Goal: Complete application form

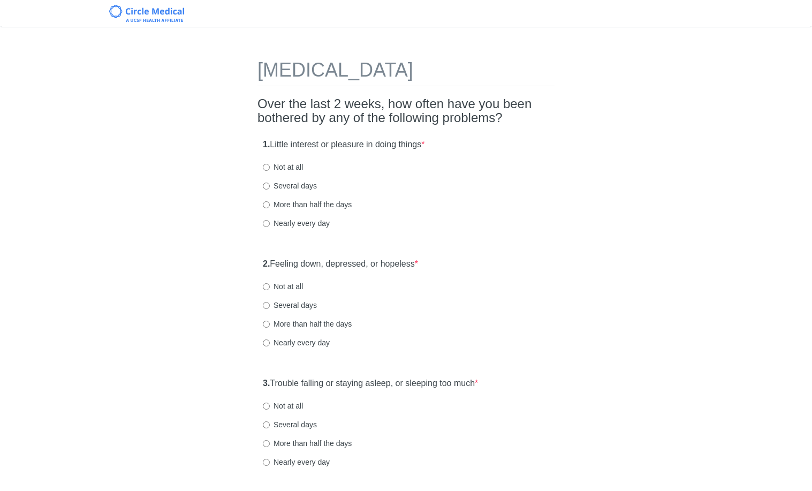
click at [283, 183] on label "Several days" at bounding box center [290, 185] width 54 height 11
click at [270, 183] on input "Several days" at bounding box center [266, 186] width 7 height 7
radio input "true"
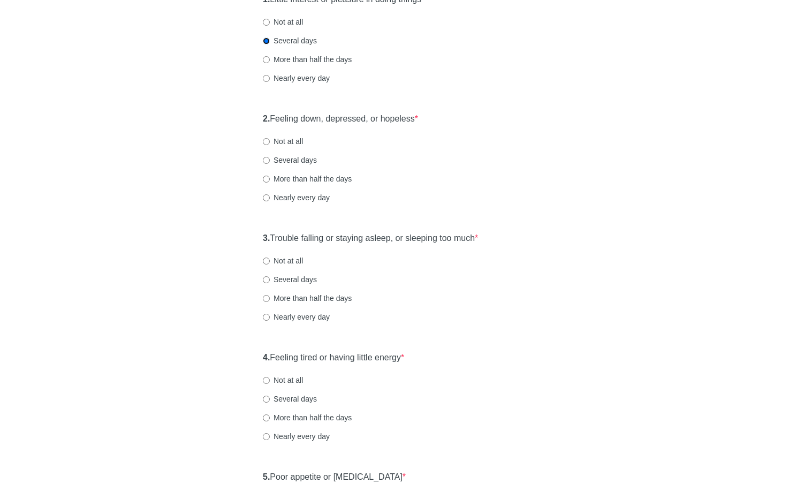
scroll to position [146, 0]
click at [286, 162] on label "Several days" at bounding box center [290, 159] width 54 height 11
click at [270, 162] on input "Several days" at bounding box center [266, 159] width 7 height 7
radio input "true"
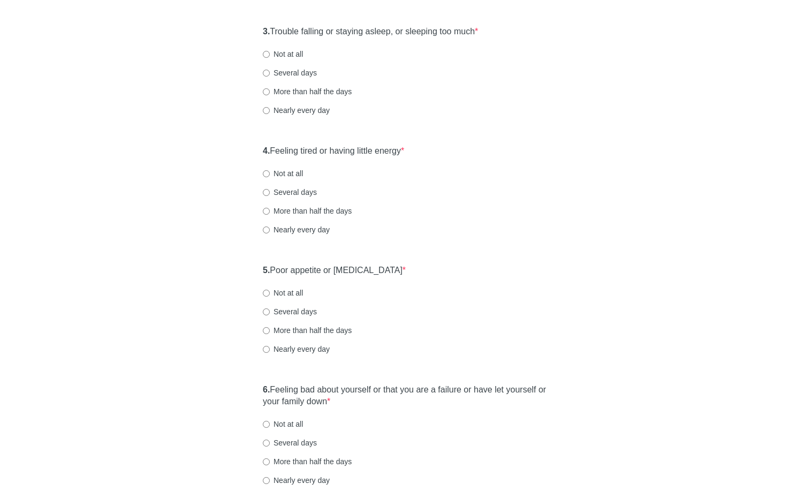
scroll to position [352, 0]
click at [277, 189] on label "Several days" at bounding box center [290, 191] width 54 height 11
click at [270, 189] on input "Several days" at bounding box center [266, 191] width 7 height 7
radio input "true"
click at [292, 77] on div "3. Trouble falling or staying asleep, or sleeping too much * Not at all Several…" at bounding box center [405, 75] width 297 height 111
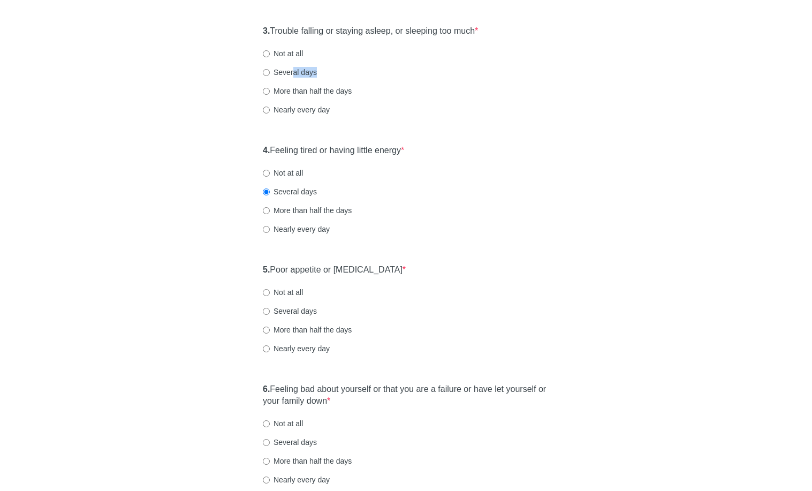
click at [292, 77] on label "Several days" at bounding box center [290, 72] width 54 height 11
click at [270, 76] on input "Several days" at bounding box center [266, 72] width 7 height 7
radio input "true"
click at [294, 313] on label "Several days" at bounding box center [290, 311] width 54 height 11
click at [270, 313] on input "Several days" at bounding box center [266, 311] width 7 height 7
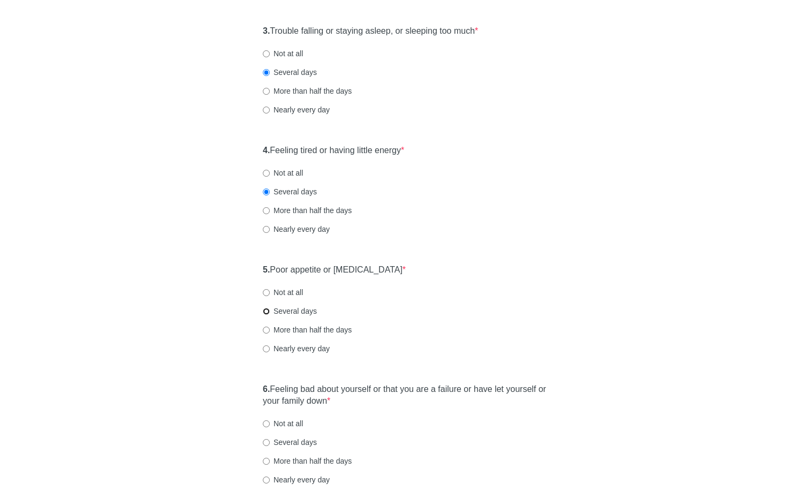
radio input "true"
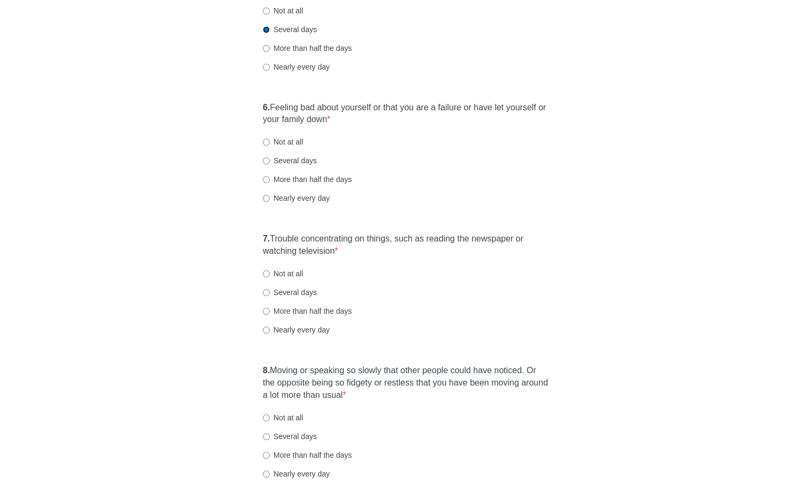
scroll to position [668, 0]
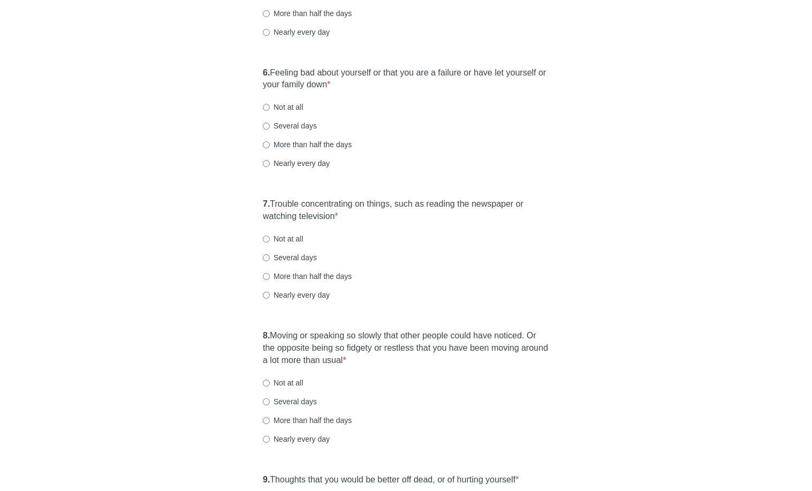
click at [281, 110] on label "Not at all" at bounding box center [283, 107] width 40 height 11
click at [270, 110] on input "Not at all" at bounding box center [266, 107] width 7 height 7
radio input "true"
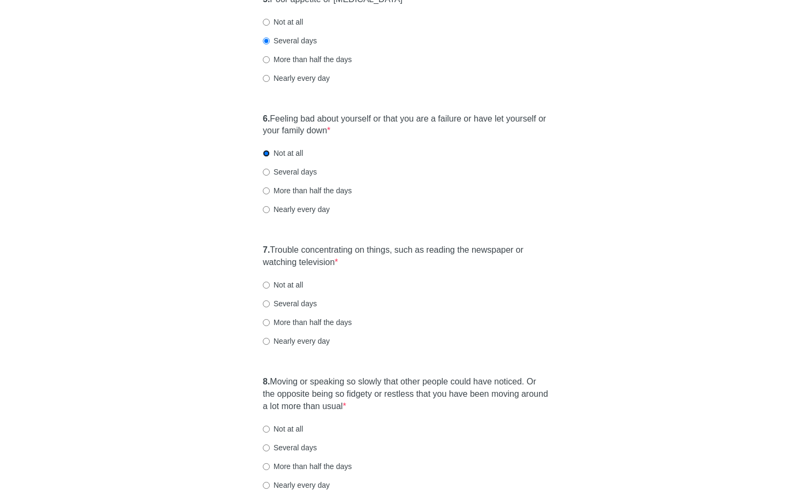
scroll to position [841, 0]
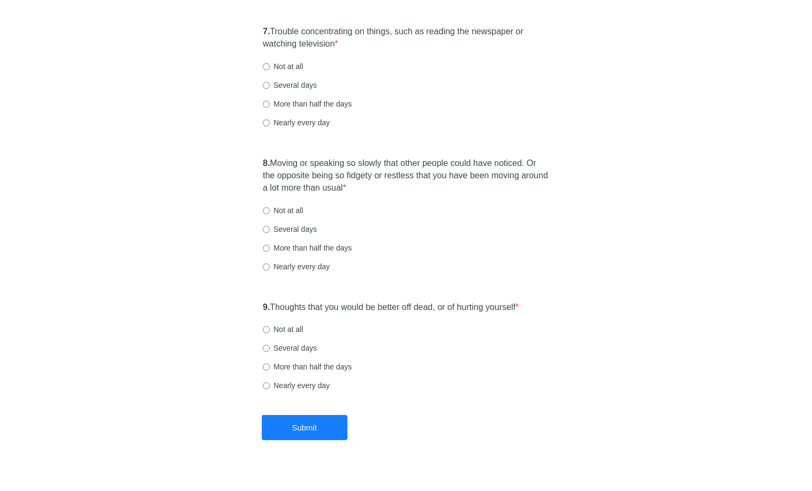
click at [295, 83] on label "Several days" at bounding box center [290, 85] width 54 height 11
click at [270, 83] on input "Several days" at bounding box center [266, 85] width 7 height 7
radio input "true"
click at [278, 209] on label "Not at all" at bounding box center [283, 210] width 40 height 11
click at [270, 209] on input "Not at all" at bounding box center [266, 210] width 7 height 7
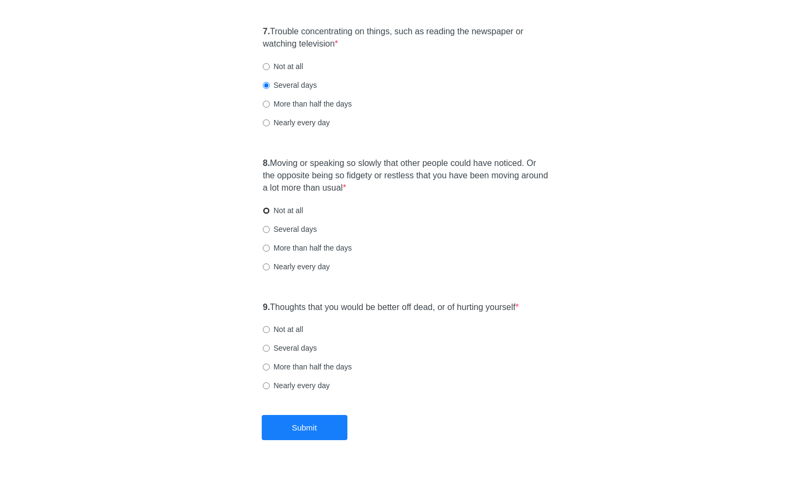
radio input "true"
click at [295, 327] on label "Not at all" at bounding box center [283, 329] width 40 height 11
click at [270, 327] on input "Not at all" at bounding box center [266, 329] width 7 height 7
radio input "true"
click at [320, 429] on button "Submit" at bounding box center [305, 427] width 86 height 25
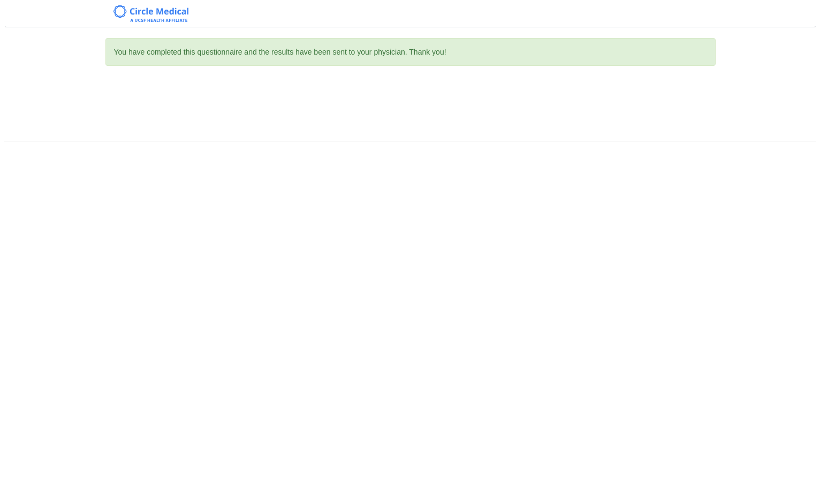
scroll to position [0, 0]
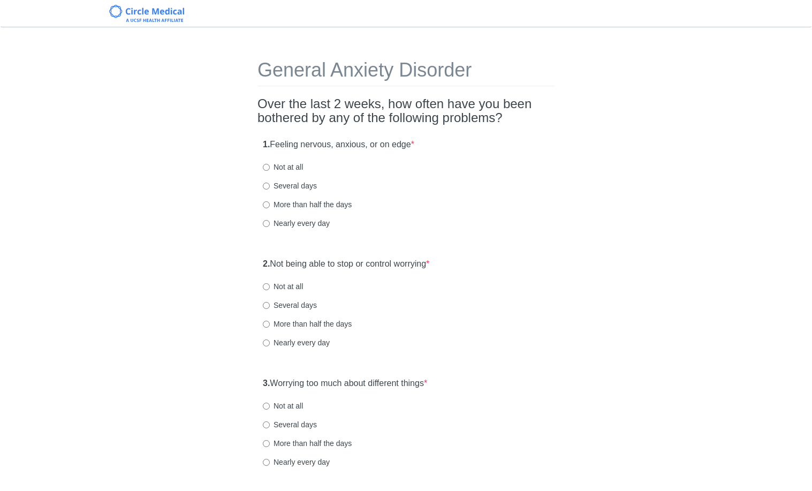
click at [279, 186] on label "Several days" at bounding box center [290, 185] width 54 height 11
click at [270, 186] on input "Several days" at bounding box center [266, 186] width 7 height 7
radio input "true"
click at [461, 197] on div "1. Feeling nervous, anxious, or on edge * Not at all Several days More than hal…" at bounding box center [405, 188] width 297 height 111
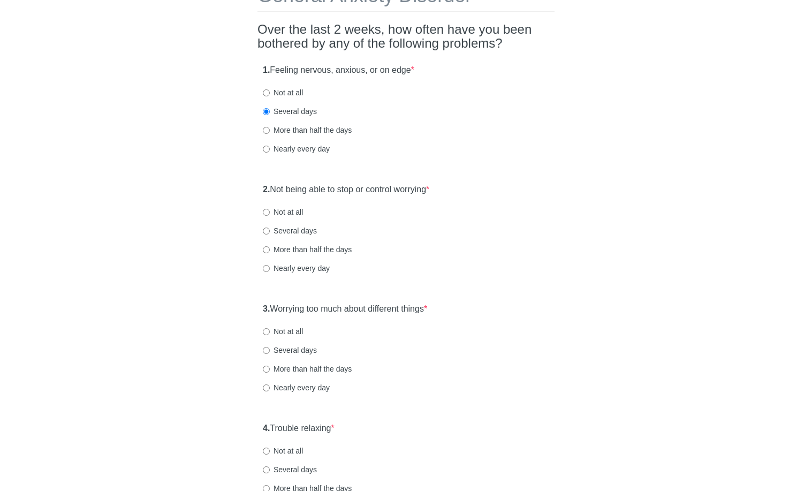
scroll to position [77, 0]
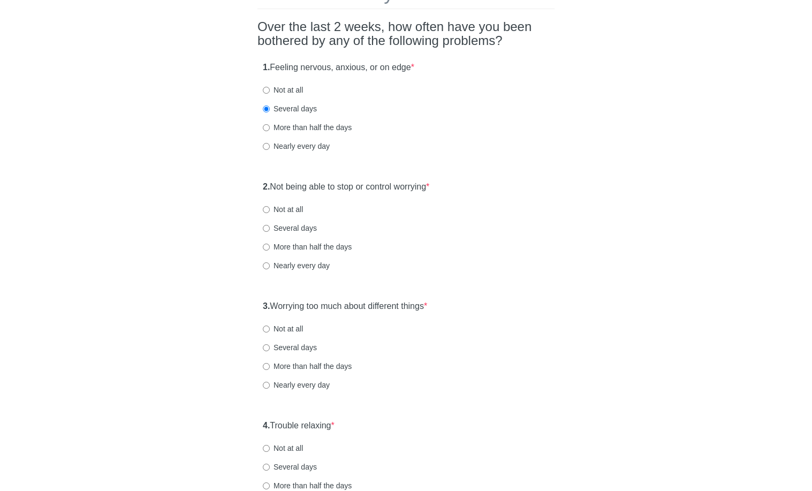
click at [289, 236] on div "2. Not being able to stop or control worrying * Not at all Several days More th…" at bounding box center [405, 231] width 297 height 111
click at [295, 229] on label "Several days" at bounding box center [290, 228] width 54 height 11
click at [270, 229] on input "Several days" at bounding box center [266, 228] width 7 height 7
radio input "true"
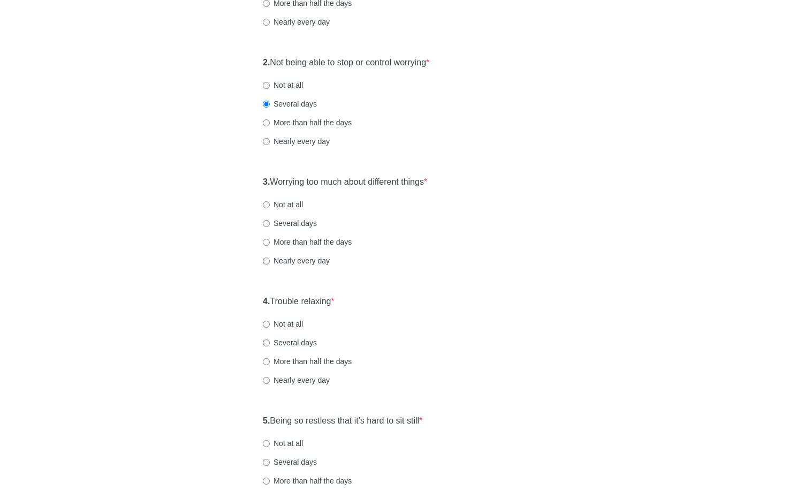
click at [308, 220] on label "Several days" at bounding box center [290, 223] width 54 height 11
click at [270, 220] on input "Several days" at bounding box center [266, 223] width 7 height 7
radio input "true"
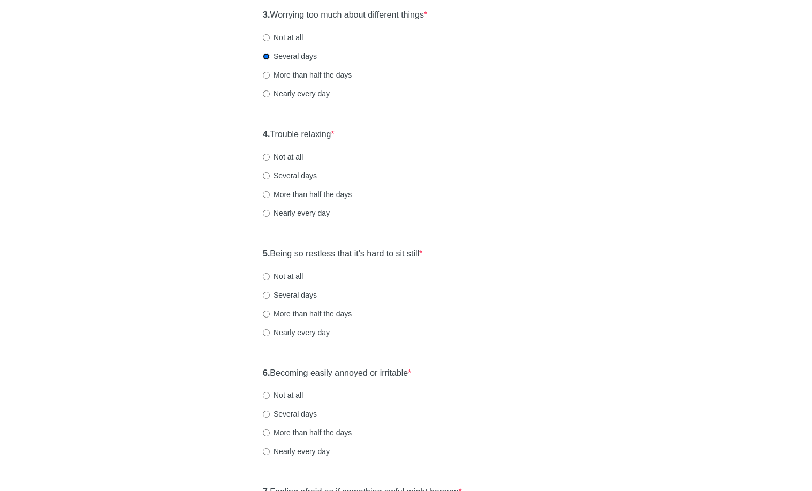
scroll to position [386, 0]
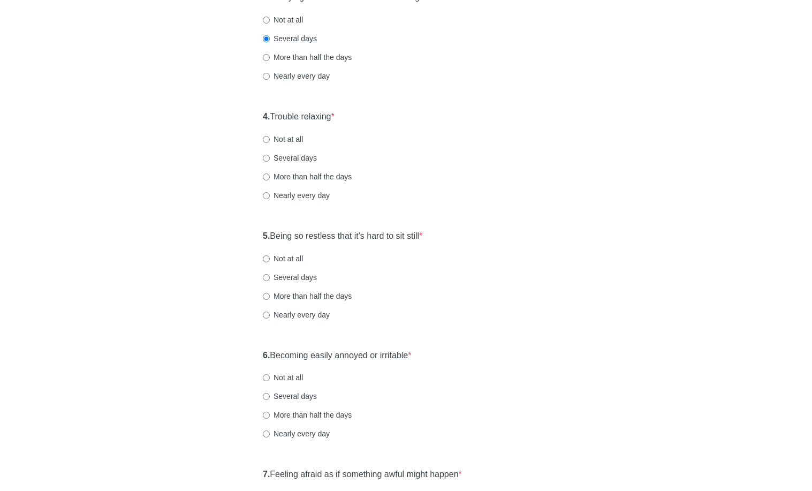
click at [308, 159] on label "Several days" at bounding box center [290, 158] width 54 height 11
click at [270, 159] on input "Several days" at bounding box center [266, 158] width 7 height 7
radio input "true"
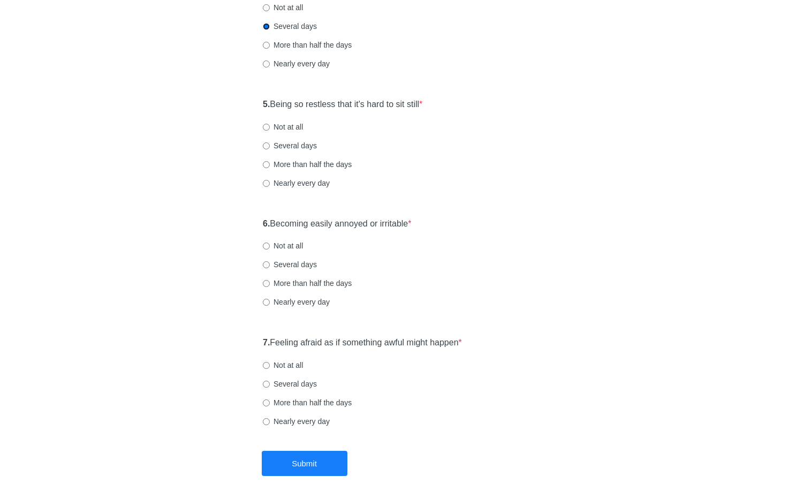
scroll to position [523, 0]
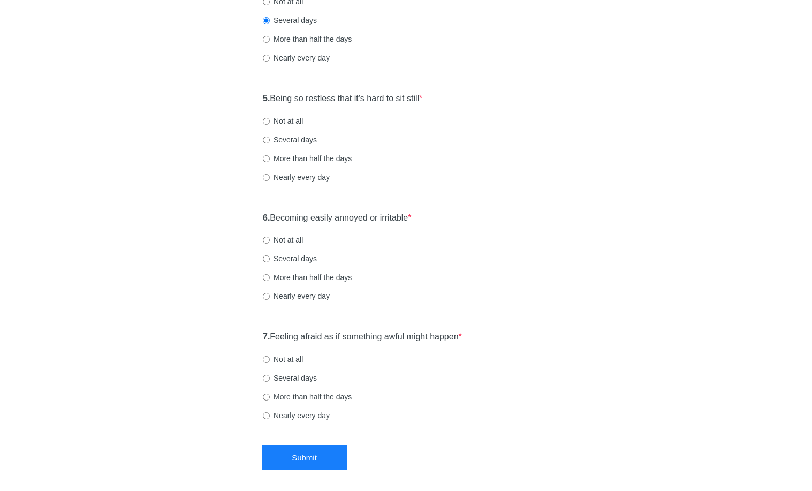
click at [293, 117] on label "Not at all" at bounding box center [283, 121] width 40 height 11
click at [270, 118] on input "Not at all" at bounding box center [266, 121] width 7 height 7
radio input "true"
click at [294, 143] on label "Several days" at bounding box center [290, 139] width 54 height 11
click at [270, 143] on input "Several days" at bounding box center [266, 139] width 7 height 7
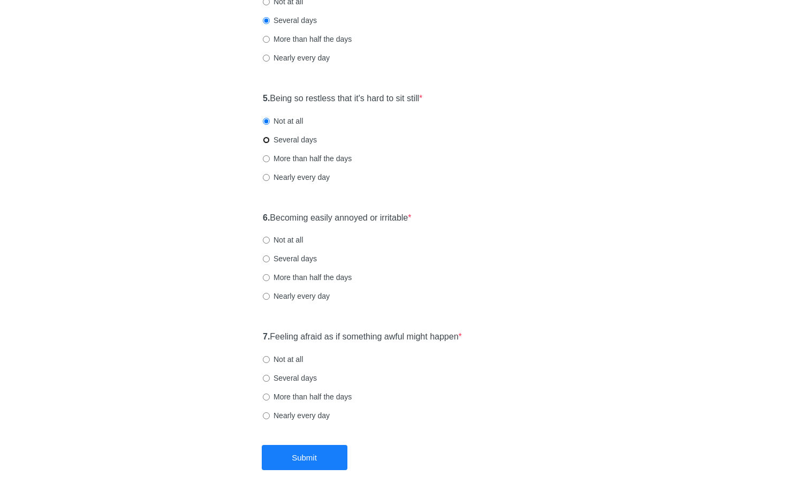
radio input "true"
click at [284, 123] on label "Not at all" at bounding box center [283, 121] width 40 height 11
click at [270, 123] on input "Not at all" at bounding box center [266, 121] width 7 height 7
radio input "true"
click at [286, 239] on label "Not at all" at bounding box center [283, 239] width 40 height 11
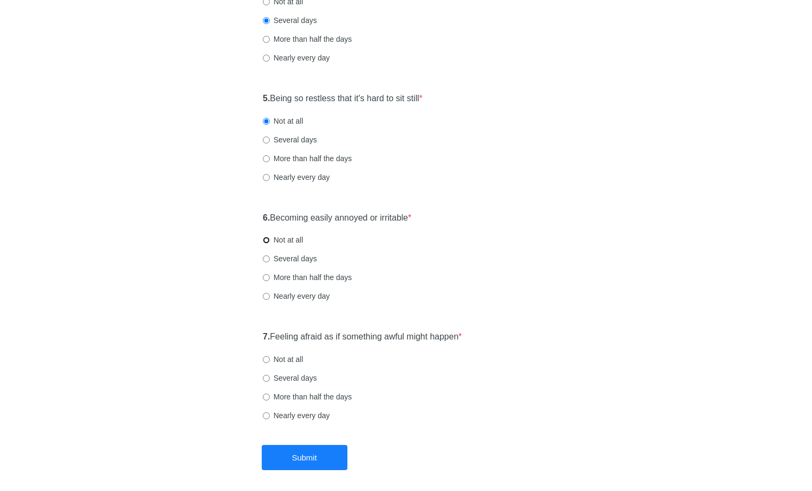
click at [270, 239] on input "Not at all" at bounding box center [266, 240] width 7 height 7
radio input "true"
click at [281, 378] on label "Several days" at bounding box center [290, 377] width 54 height 11
click at [270, 378] on input "Several days" at bounding box center [266, 378] width 7 height 7
radio input "true"
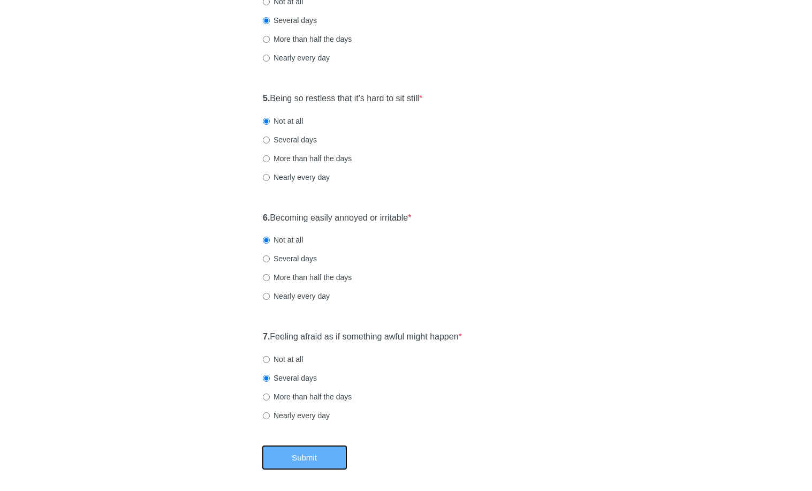
click at [299, 461] on button "Submit" at bounding box center [305, 457] width 86 height 25
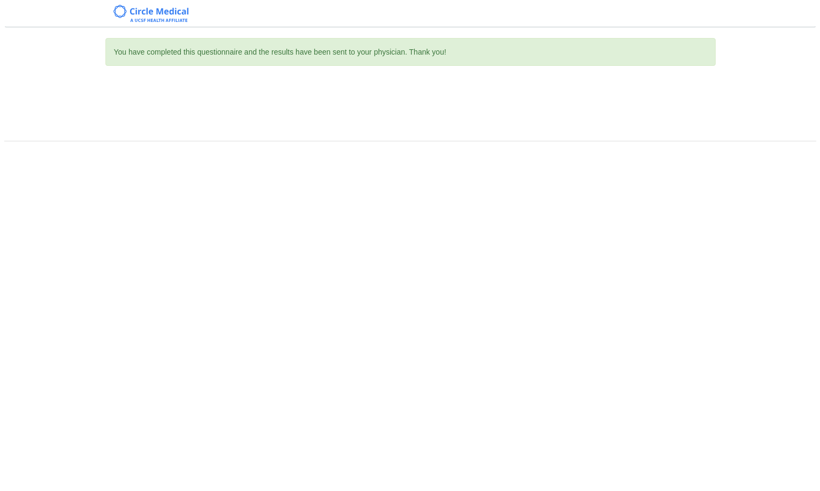
scroll to position [0, 0]
